Goal: Book appointment/travel/reservation

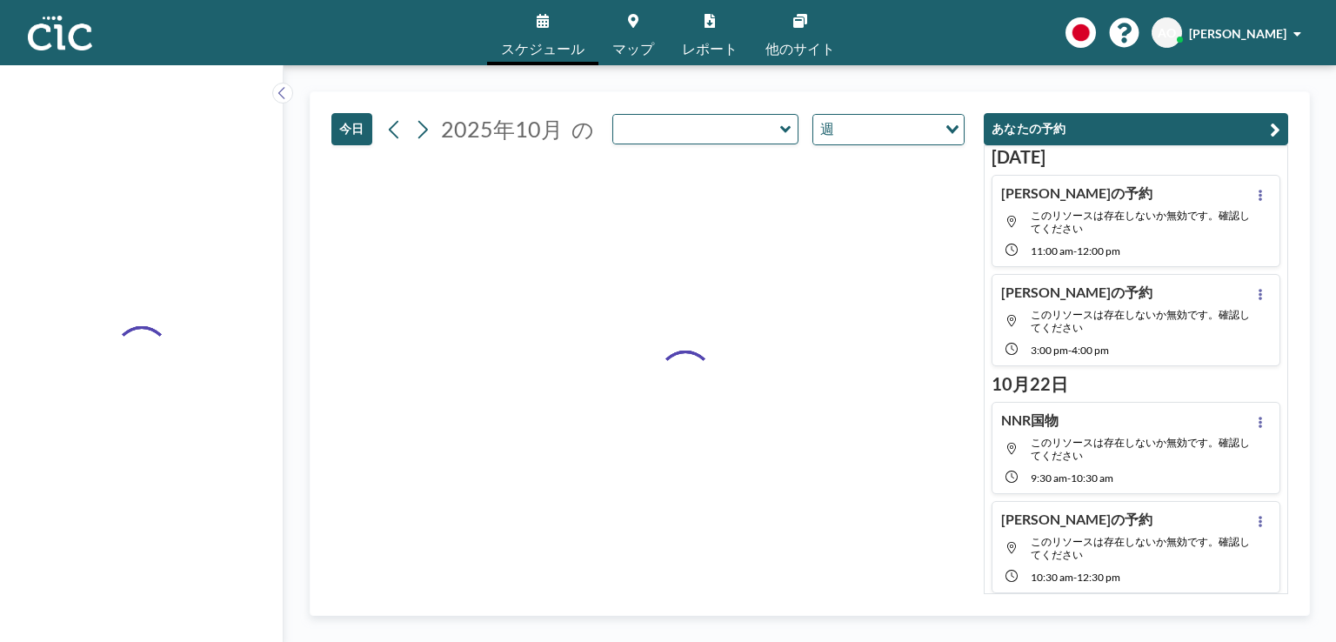
type input "Hitsuji"
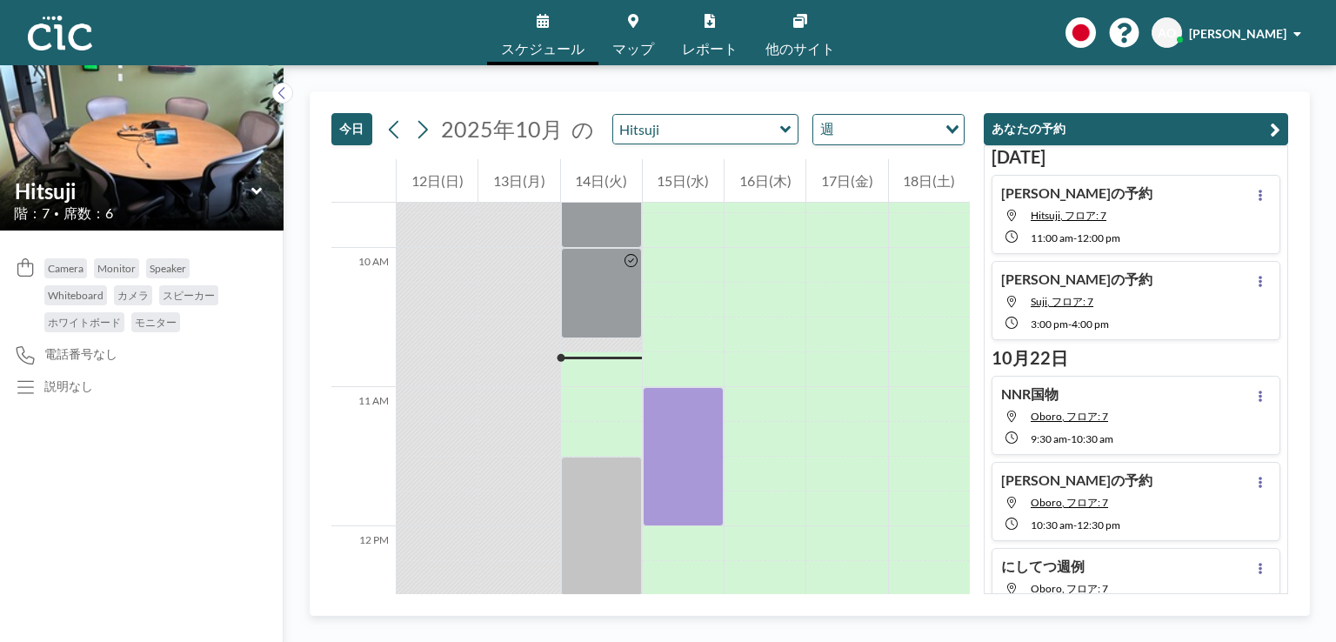
scroll to position [1343, 0]
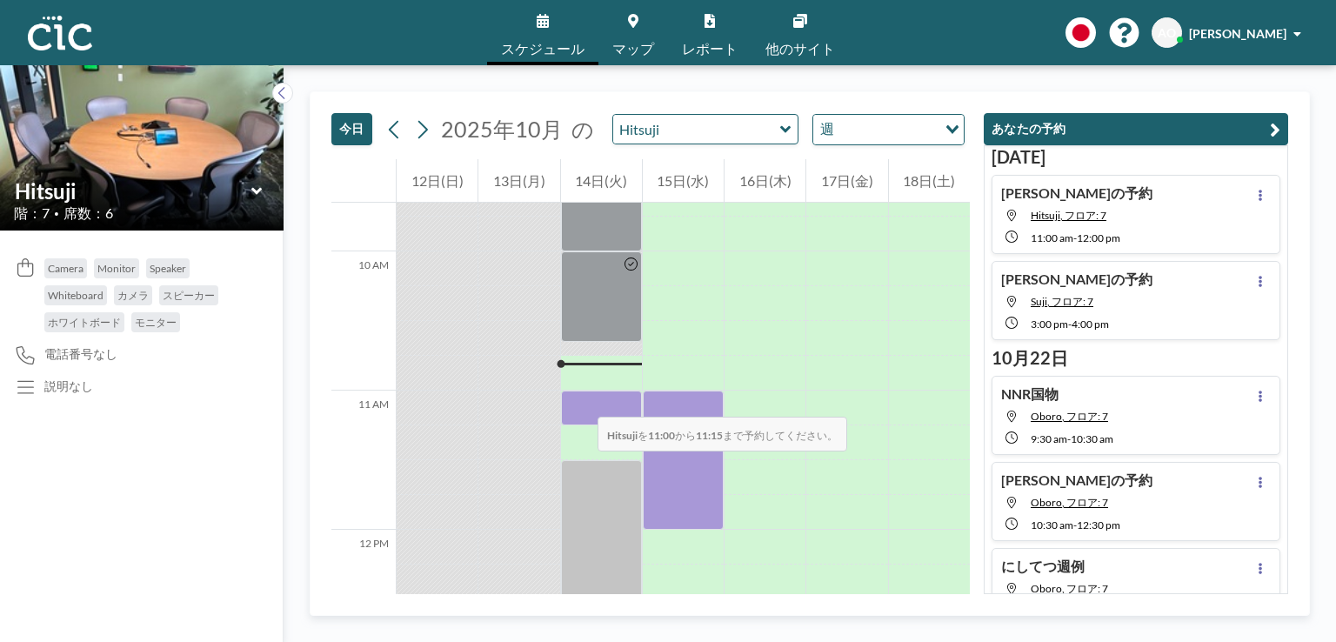
click at [580, 399] on div at bounding box center [601, 408] width 81 height 35
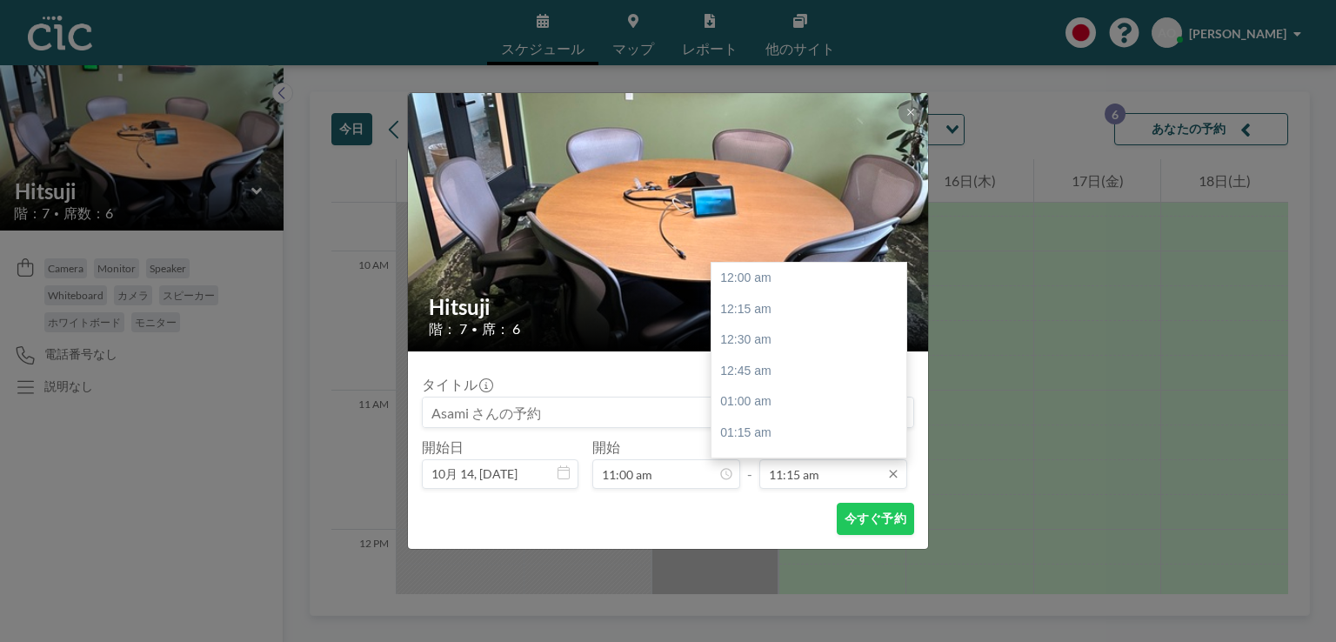
scroll to position [1394, 0]
click at [764, 363] on div "12:00 pm" at bounding box center [814, 371] width 204 height 31
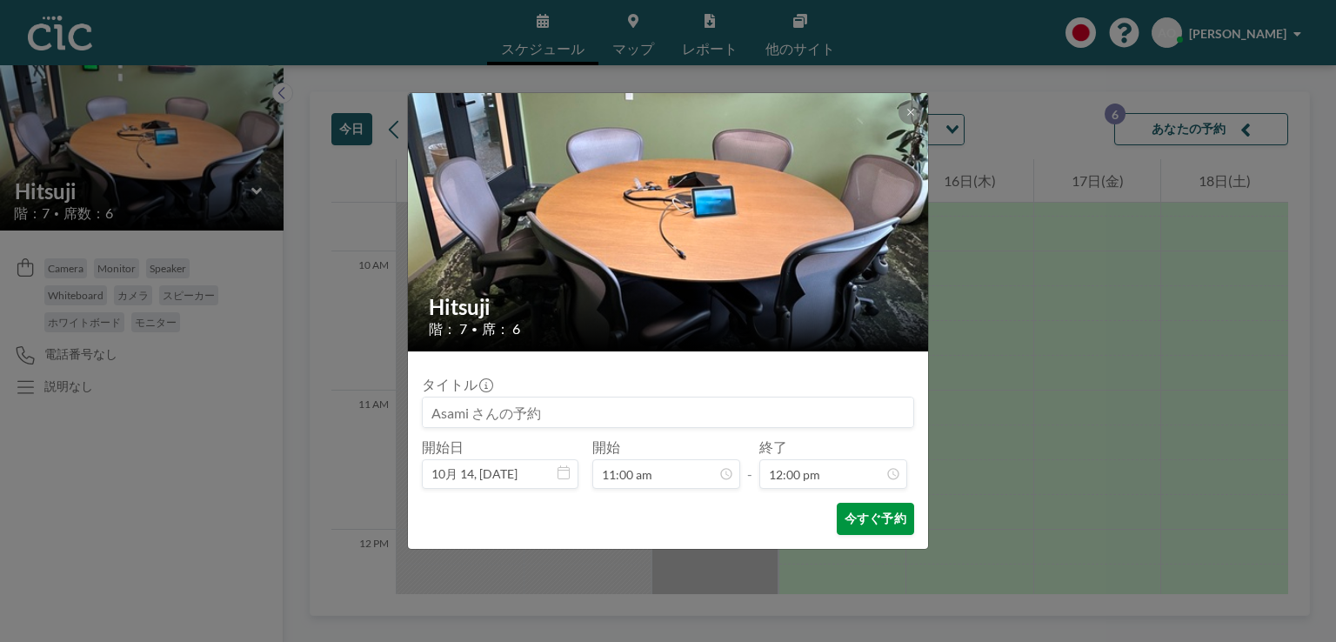
scroll to position [1486, 0]
click at [855, 516] on button "今すぐ予約" at bounding box center [875, 519] width 77 height 32
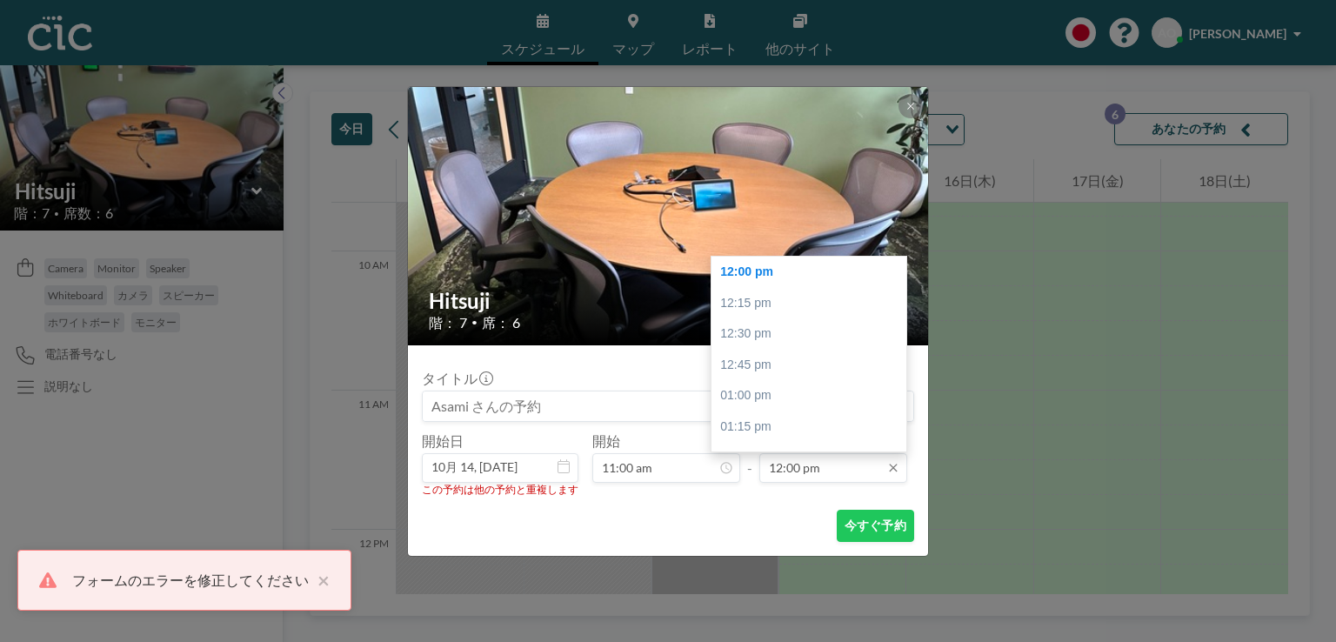
click at [807, 453] on input "12:00 pm" at bounding box center [833, 468] width 148 height 30
click at [776, 302] on div "11:30 am" at bounding box center [814, 300] width 204 height 31
type input "11:30 am"
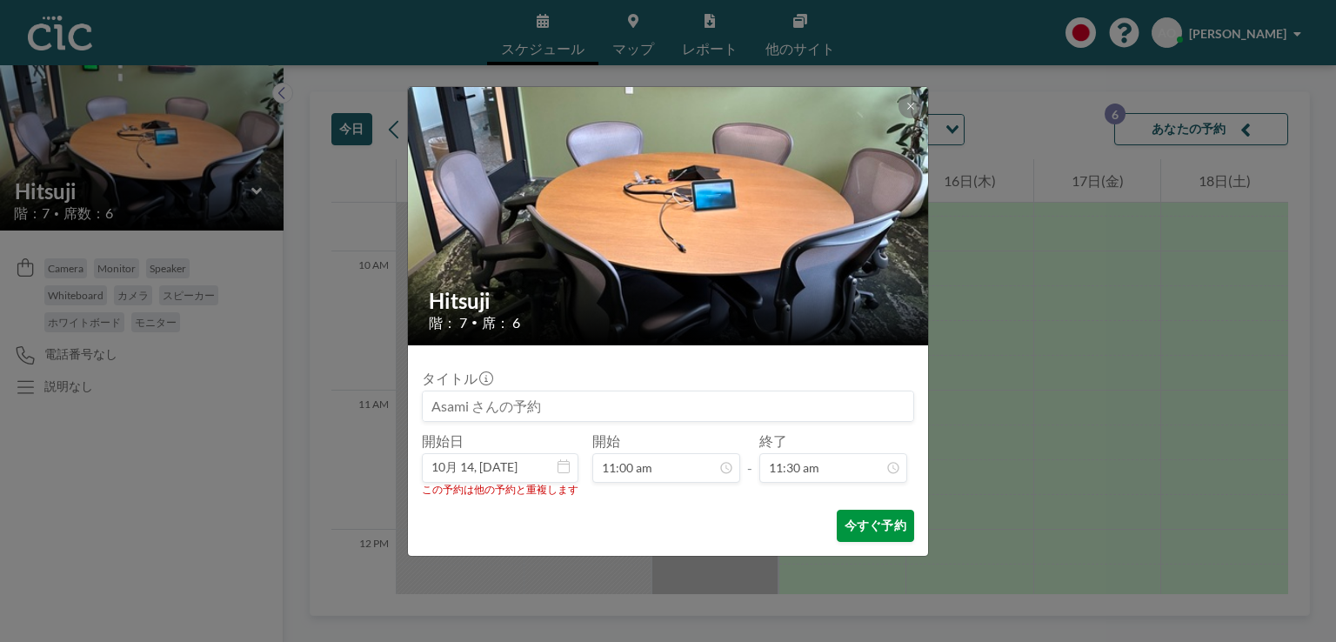
scroll to position [1425, 0]
click at [857, 525] on button "今すぐ予約" at bounding box center [875, 526] width 77 height 32
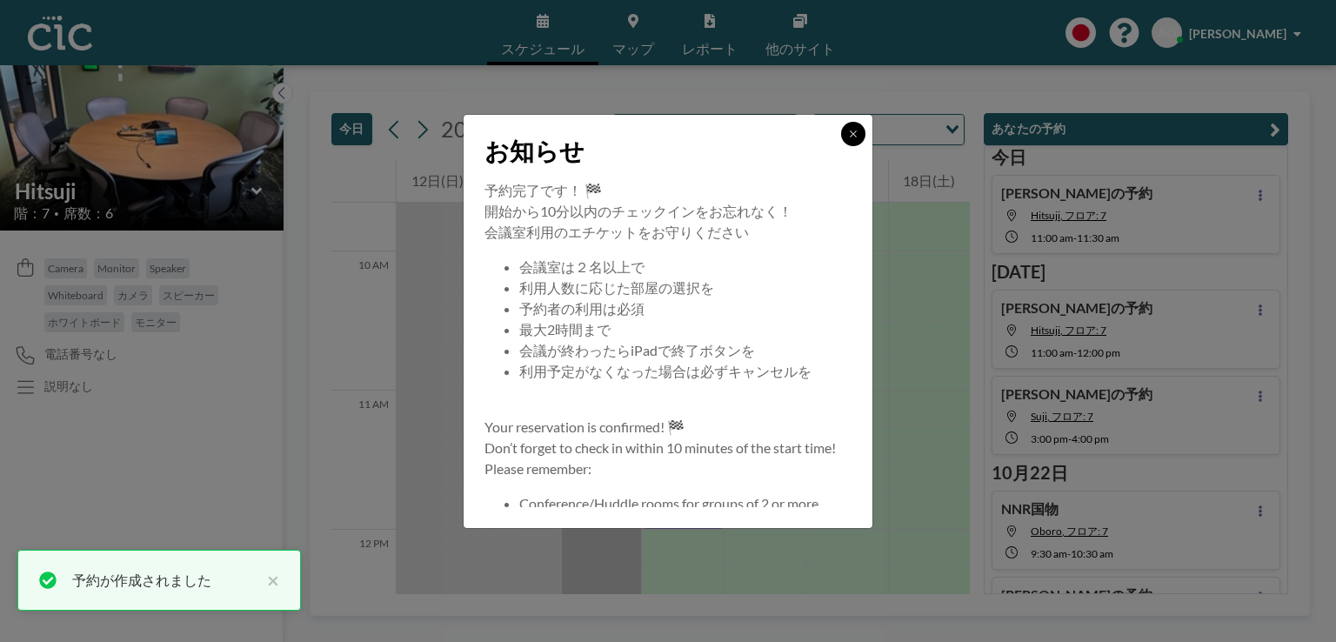
click at [859, 129] on icon at bounding box center [853, 134] width 10 height 10
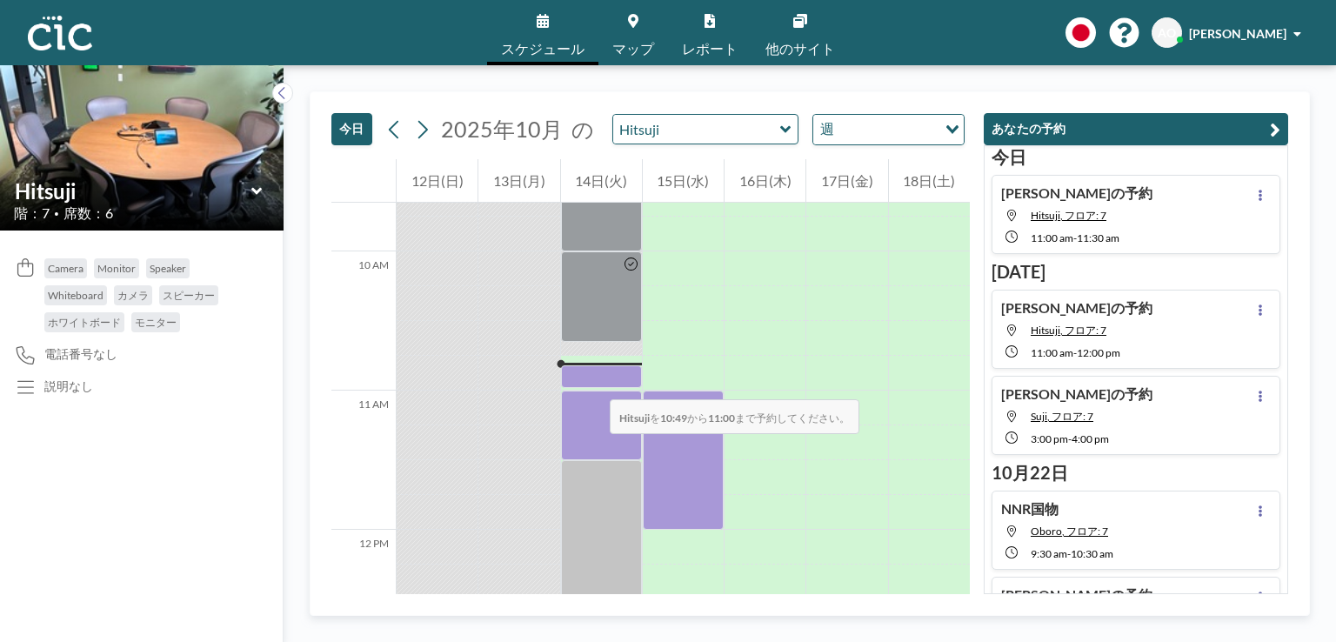
click at [592, 382] on div at bounding box center [601, 376] width 81 height 23
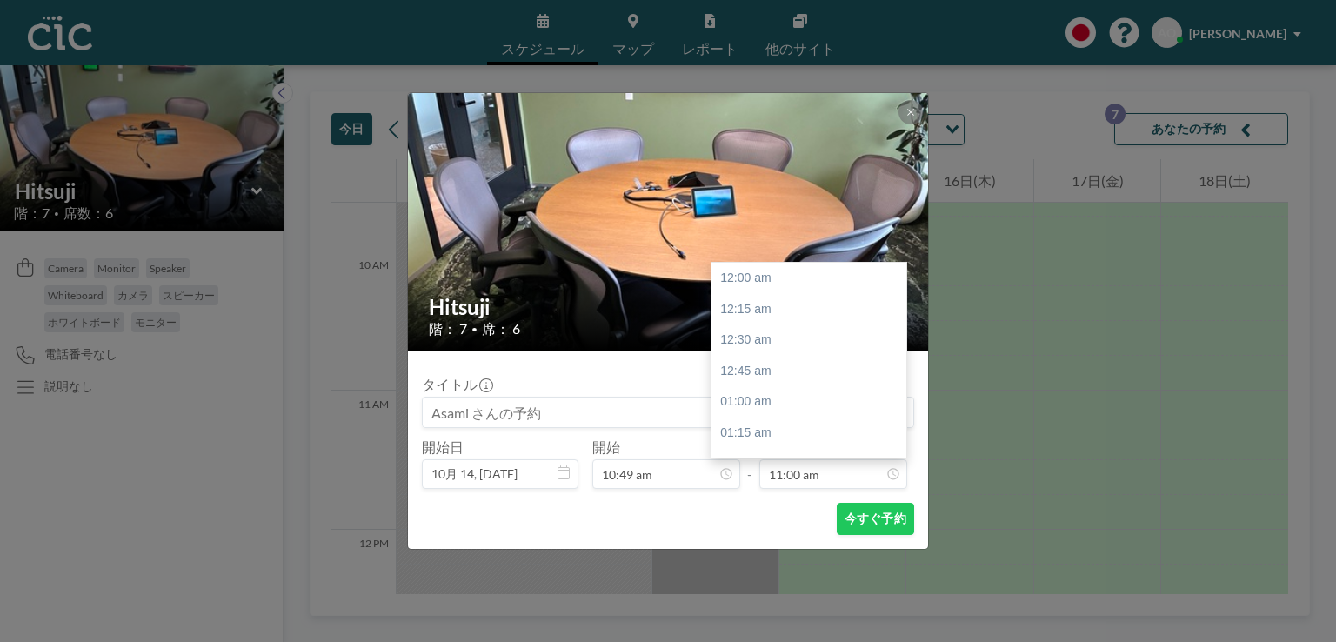
scroll to position [1362, 0]
click at [911, 107] on icon at bounding box center [911, 112] width 10 height 10
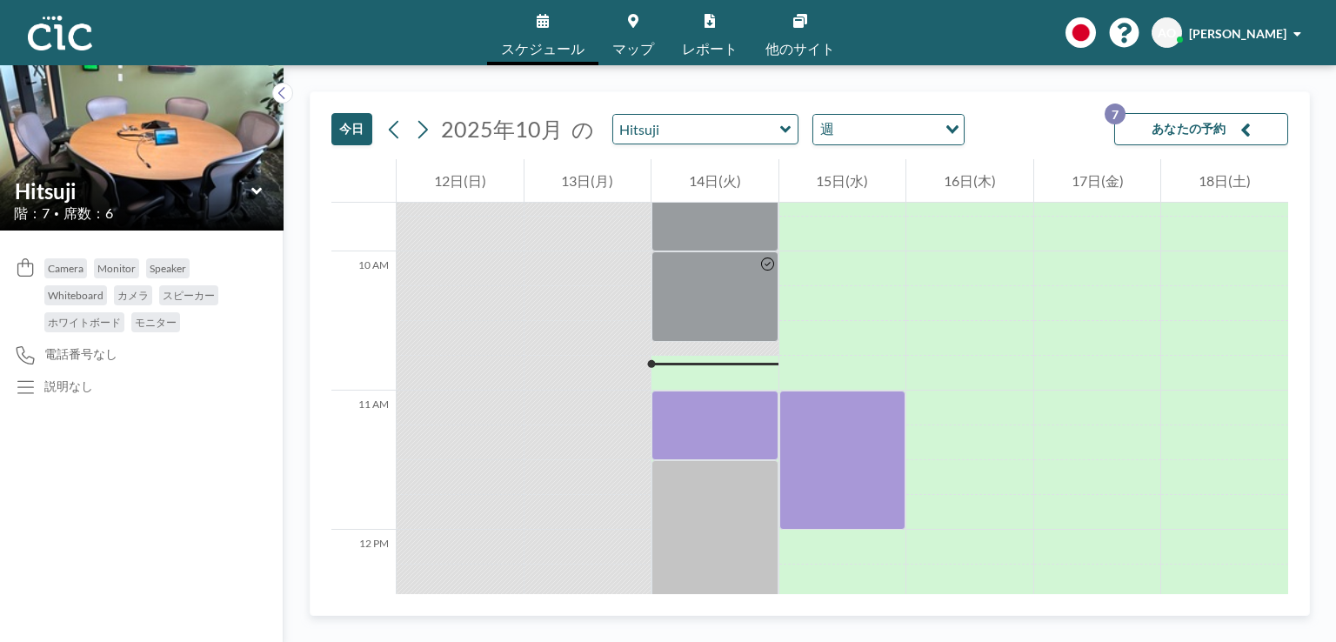
click at [922, 39] on div "スケジュール マップ レポート 他のサイト English Polski 日本語 Española AO [PERSON_NAME]" at bounding box center [668, 32] width 1336 height 65
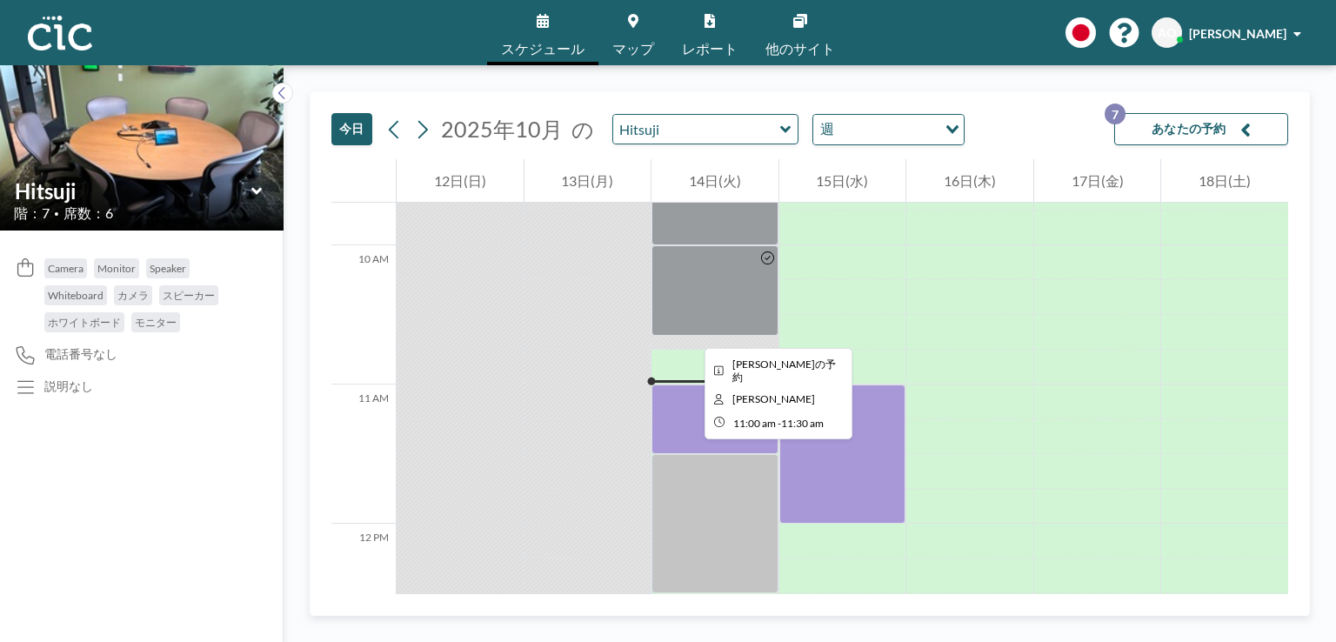
scroll to position [1345, 0]
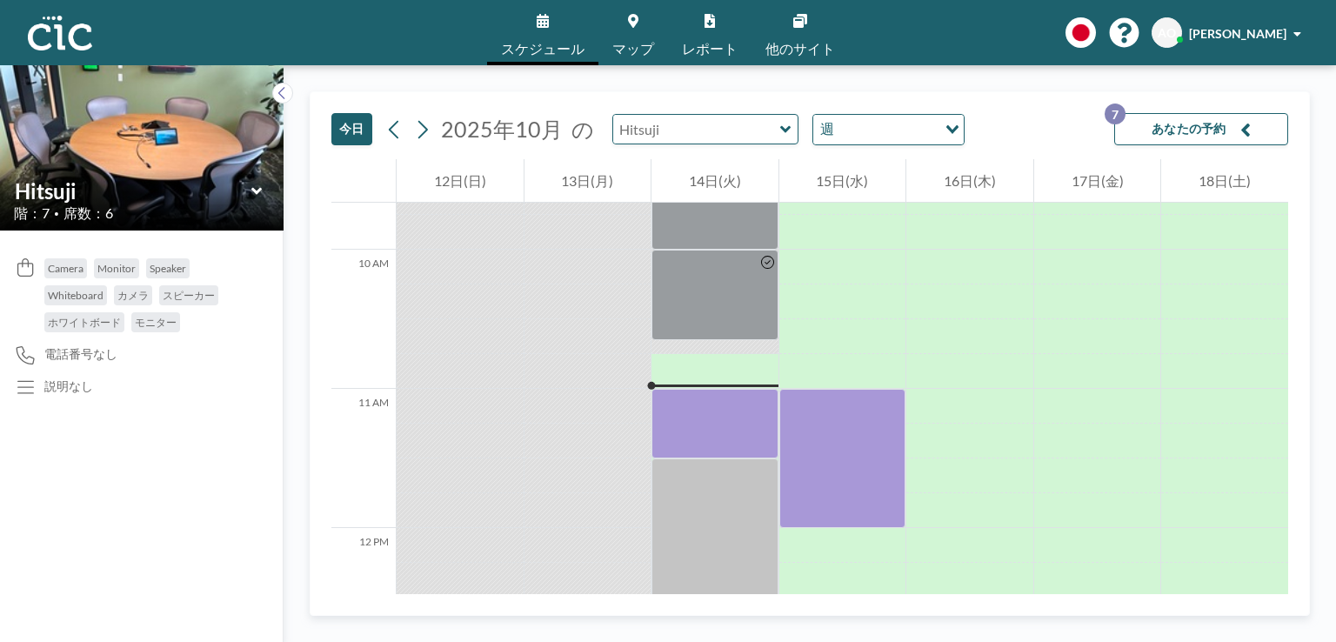
click at [696, 126] on input "text" at bounding box center [696, 129] width 167 height 29
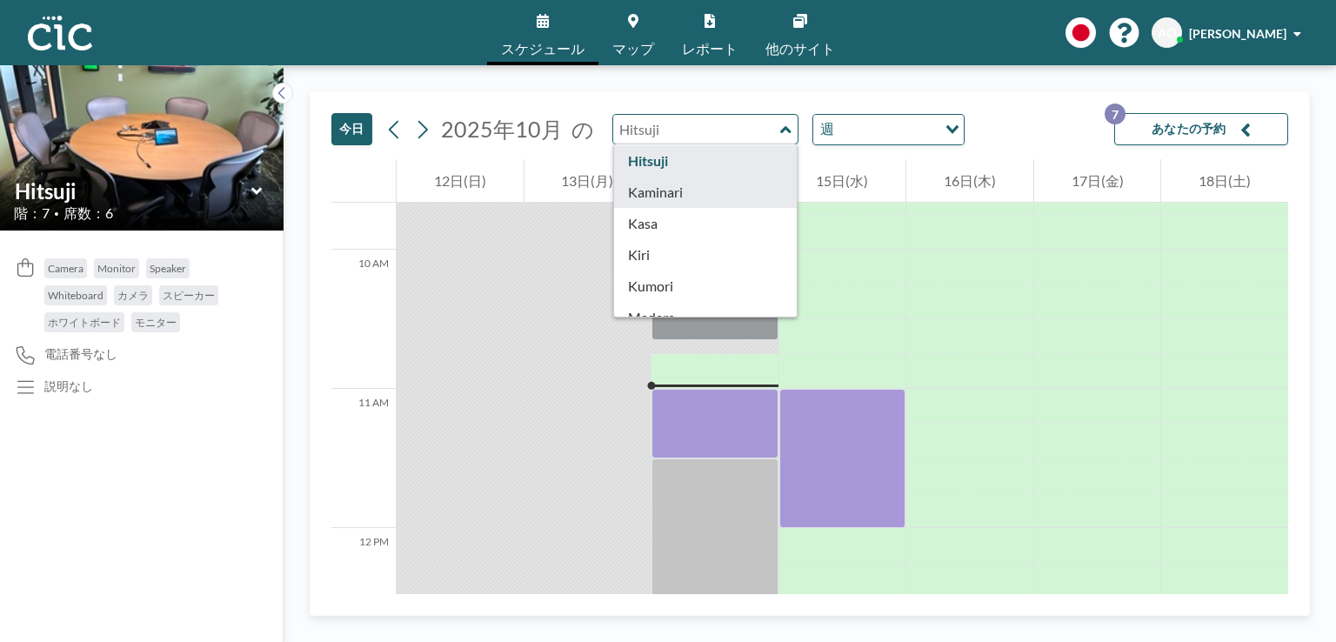
scroll to position [87, 0]
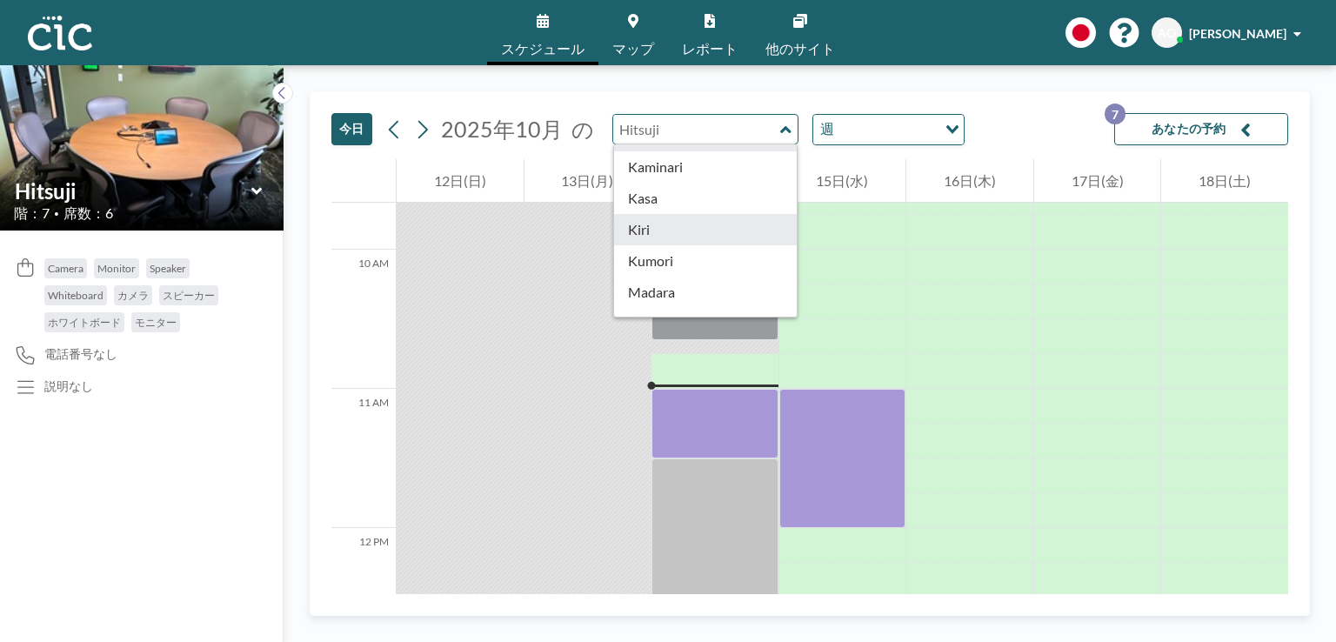
type input "Kiri"
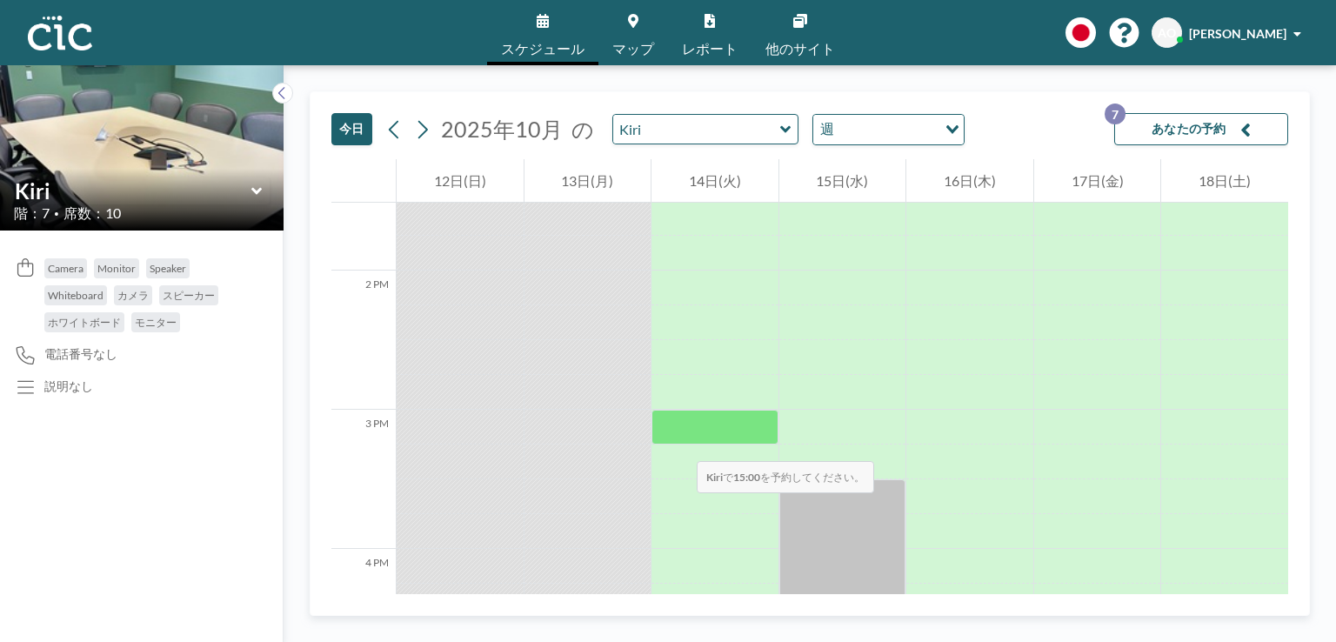
scroll to position [1883, 0]
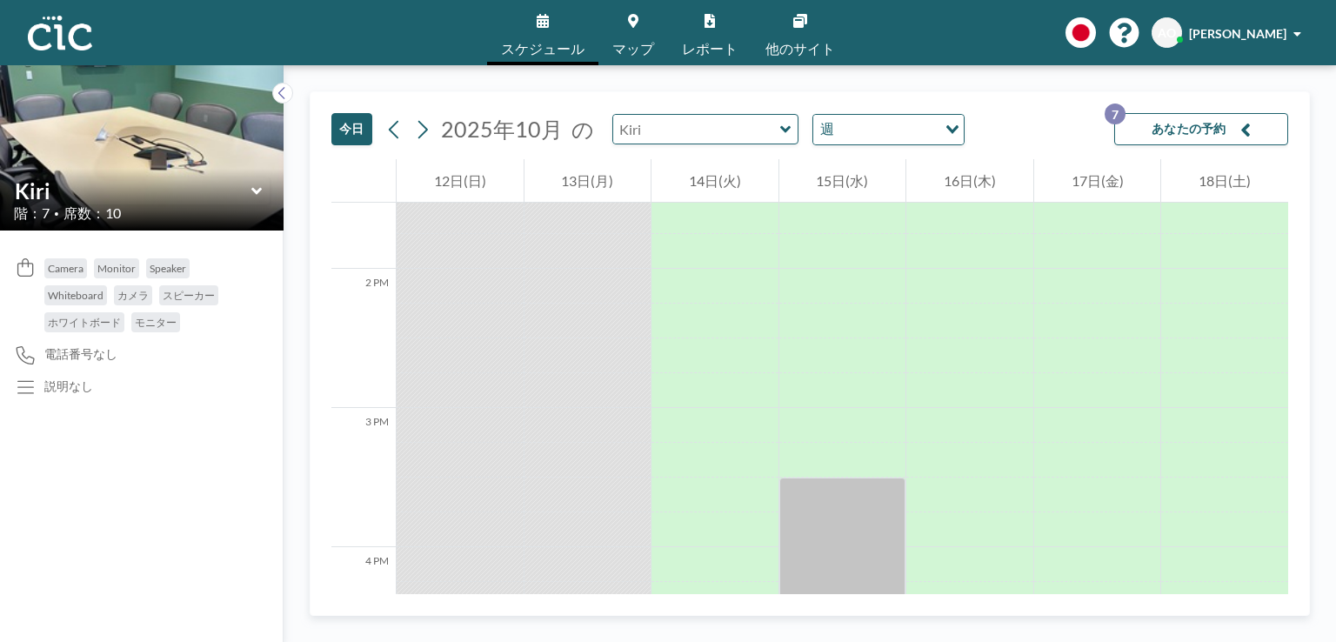
click at [720, 130] on input "text" at bounding box center [696, 129] width 167 height 29
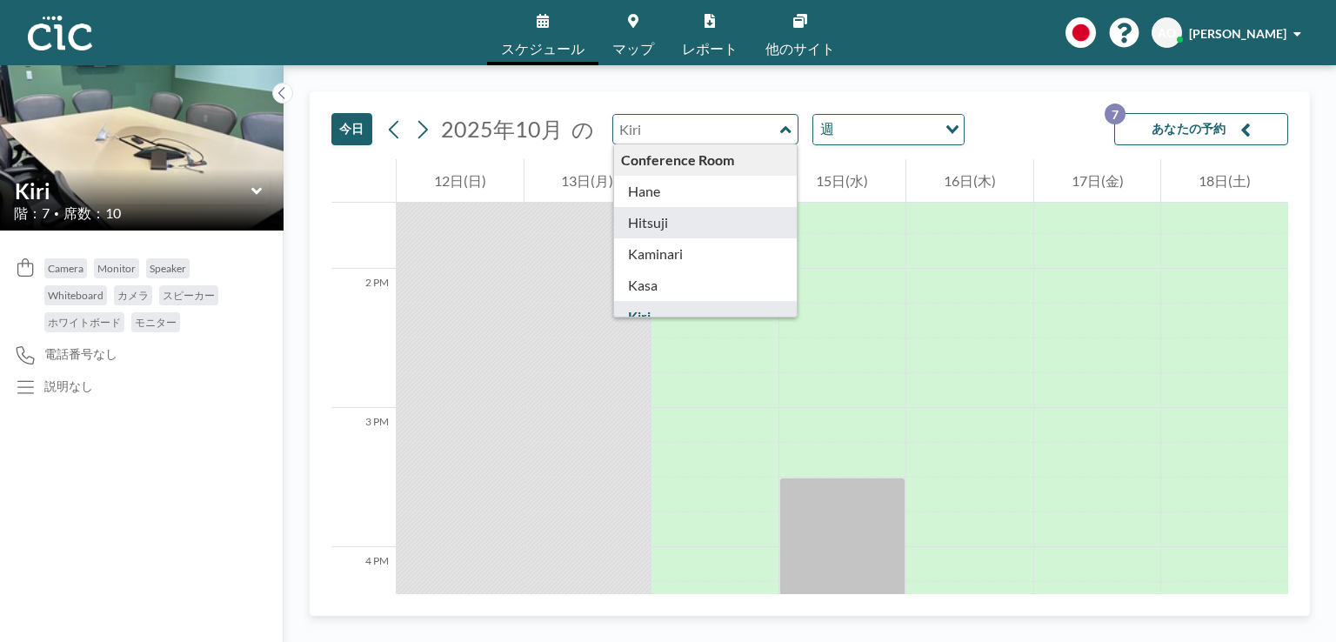
type input "Hitsuji"
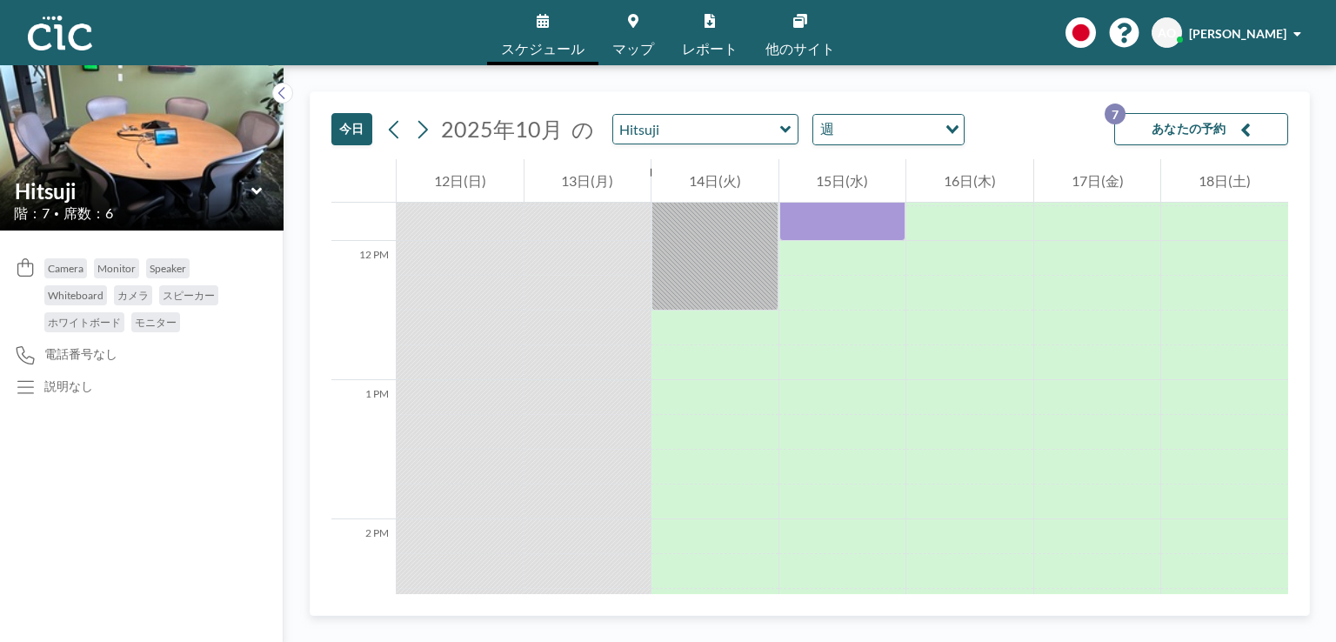
scroll to position [1850, 0]
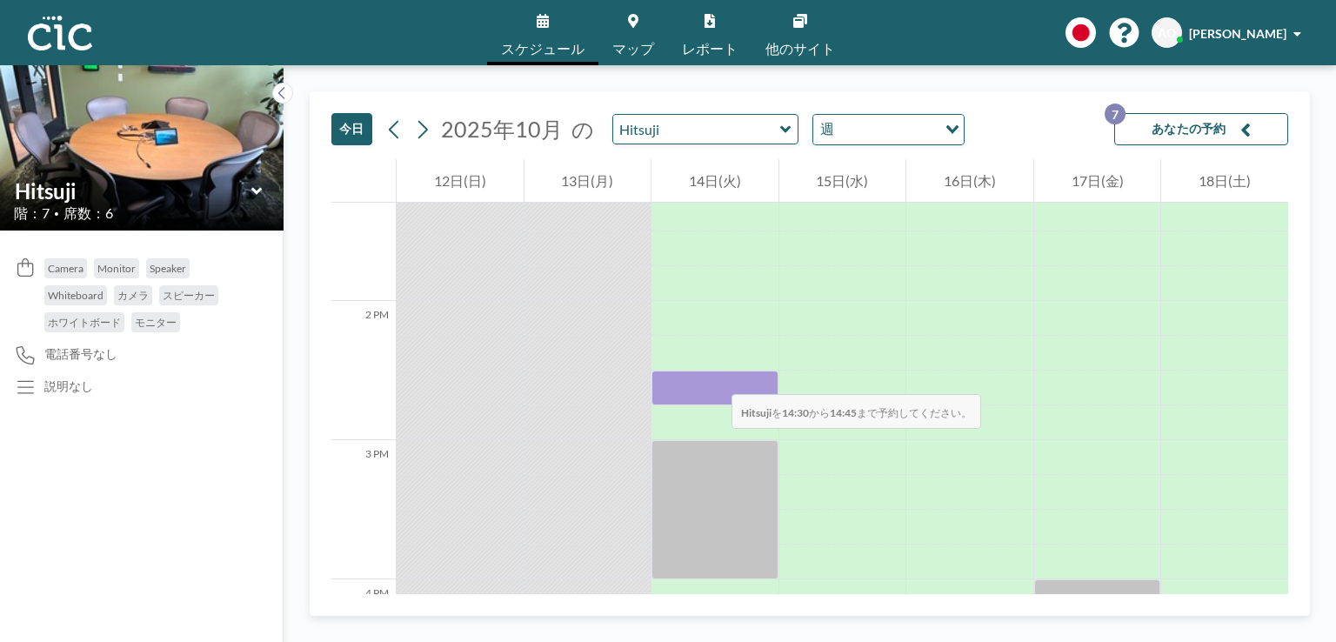
click at [714, 377] on div at bounding box center [715, 388] width 127 height 35
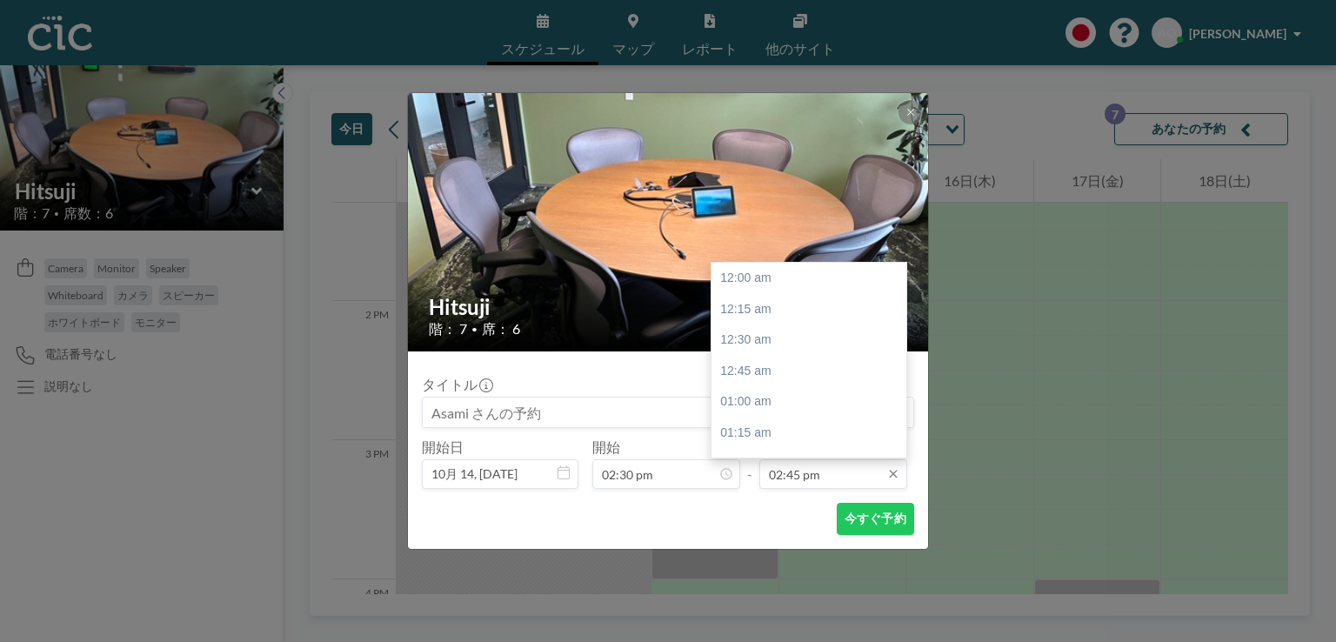
scroll to position [1827, 0]
click at [759, 314] on div "03:00 pm" at bounding box center [814, 309] width 204 height 31
type input "03:00 pm"
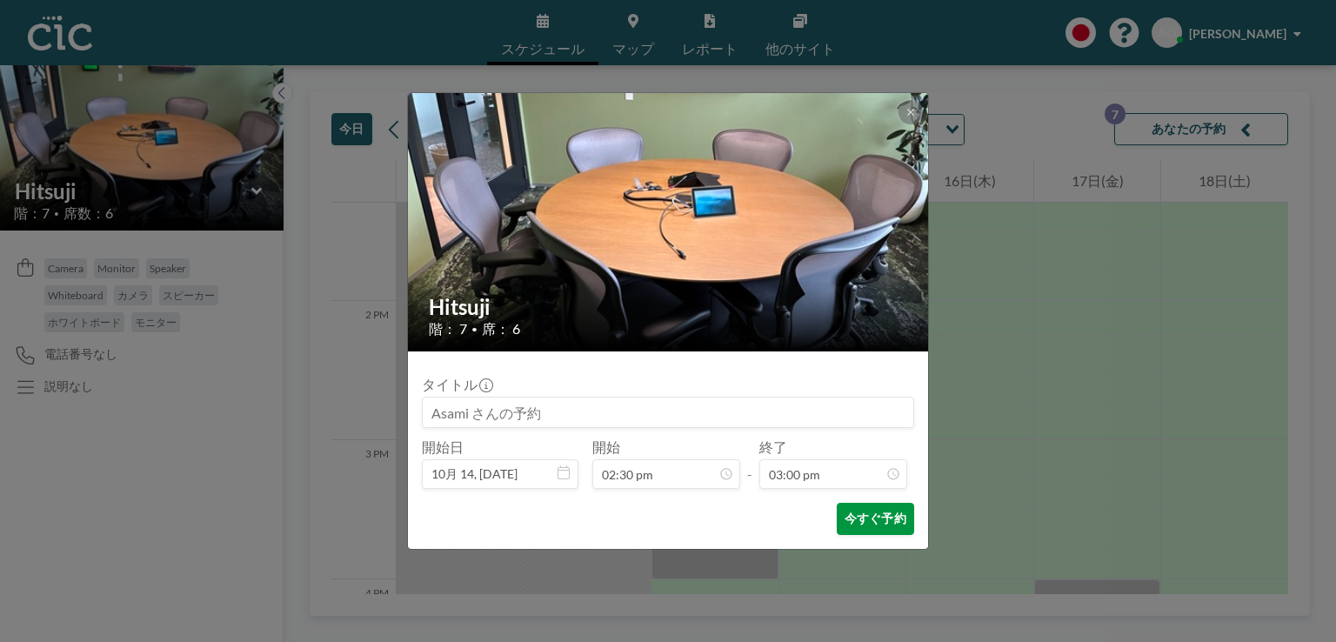
click at [868, 526] on button "今すぐ予約" at bounding box center [875, 519] width 77 height 32
